Goal: Check status: Check status

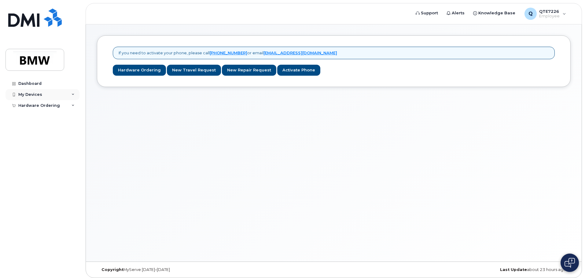
click at [39, 95] on div "My Devices" at bounding box center [30, 94] width 24 height 5
click at [36, 85] on div "Dashboard" at bounding box center [29, 83] width 23 height 5
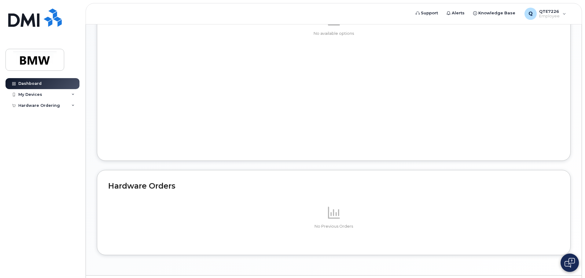
scroll to position [291, 0]
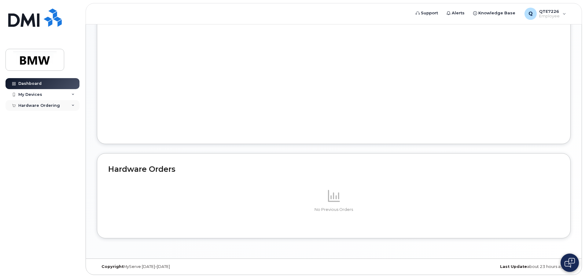
click at [75, 104] on div "Hardware Ordering" at bounding box center [43, 105] width 74 height 11
click at [33, 116] on div "My Orders" at bounding box center [32, 117] width 22 height 6
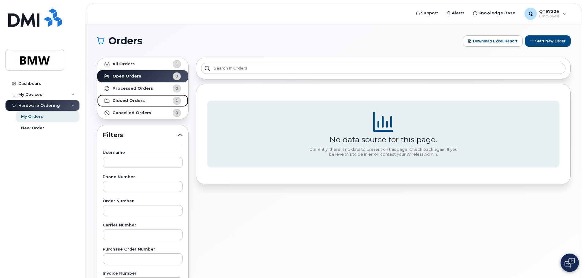
click at [135, 101] on strong "Closed Orders" at bounding box center [128, 100] width 32 height 5
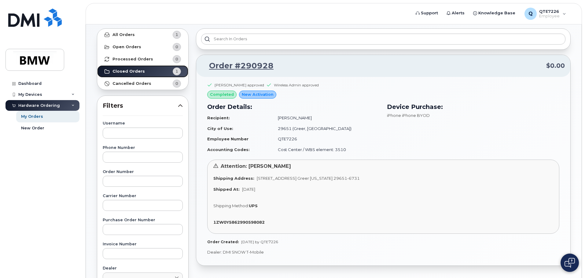
scroll to position [31, 0]
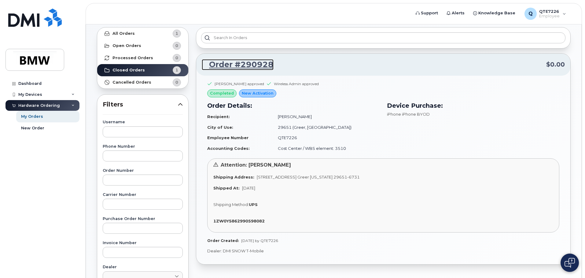
click at [220, 65] on link "Order #290928" at bounding box center [238, 64] width 72 height 11
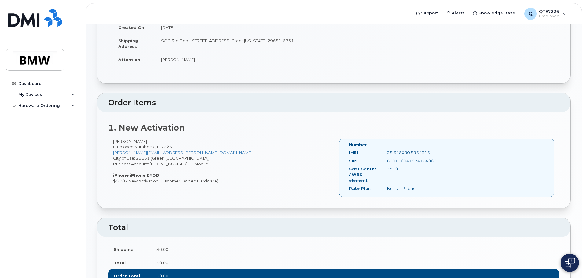
scroll to position [92, 0]
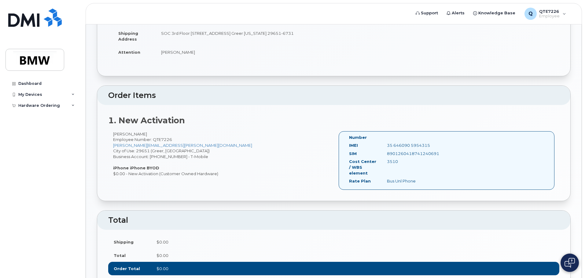
drag, startPoint x: 406, startPoint y: 152, endPoint x: 385, endPoint y: 147, distance: 21.6
click at [385, 147] on div "35 646090 5954315" at bounding box center [408, 146] width 53 height 6
copy div "35 646090 5954315"
drag, startPoint x: 441, startPoint y: 157, endPoint x: 383, endPoint y: 157, distance: 57.8
click at [383, 157] on div "Number IMEI [TECHNICAL_ID] SIM [TECHNICAL_ID] Cost Center / WBS element 3510 Ra…" at bounding box center [447, 160] width 216 height 59
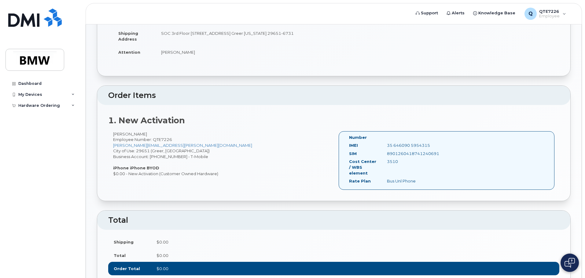
copy div "8901260418741240691"
click at [244, 201] on div "1. New Activation [PERSON_NAME] Employee Number: QTE7226 [PERSON_NAME][EMAIL_AD…" at bounding box center [333, 153] width 473 height 96
